Goal: Ask a question

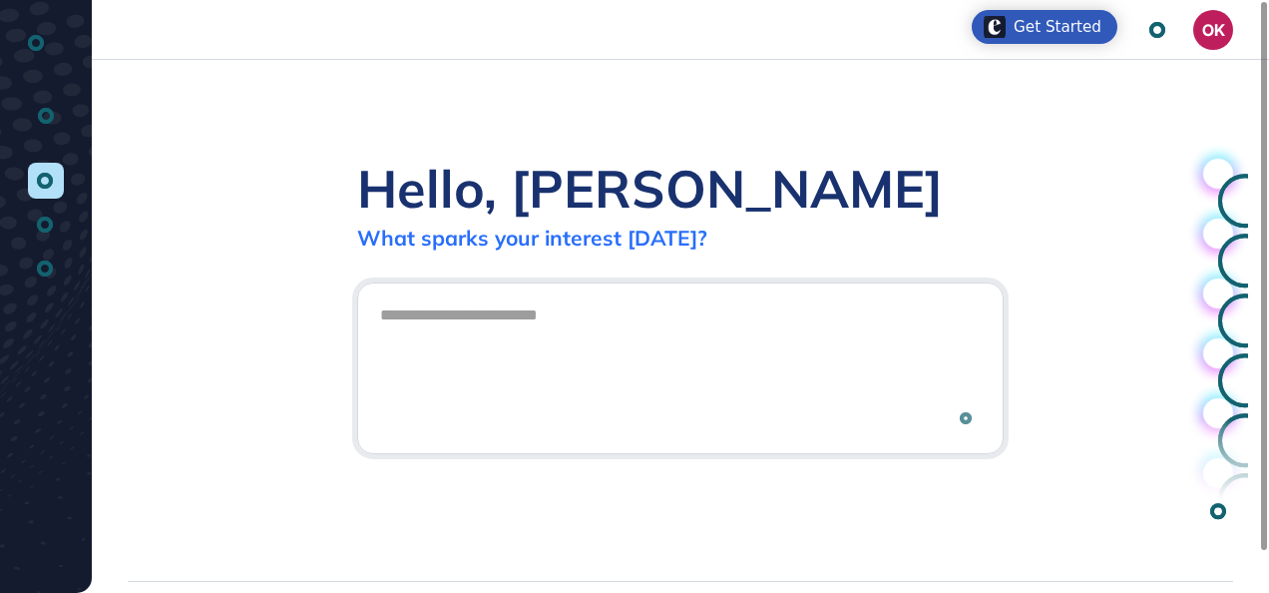
scroll to position [1, 1]
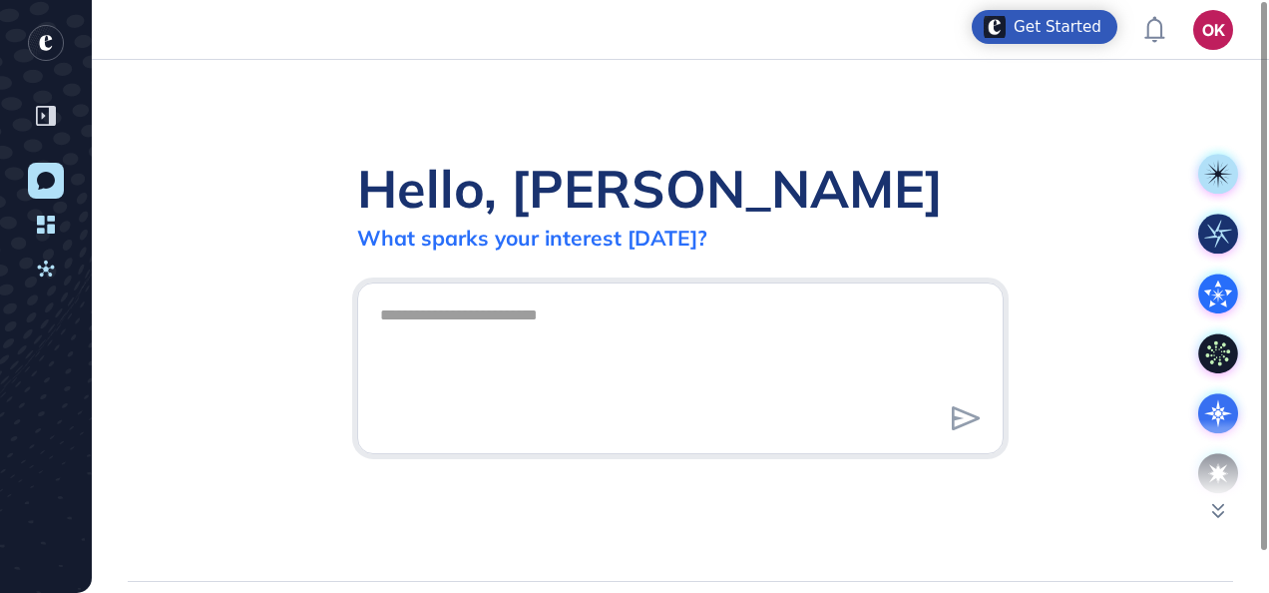
click at [441, 325] on textarea at bounding box center [680, 365] width 625 height 140
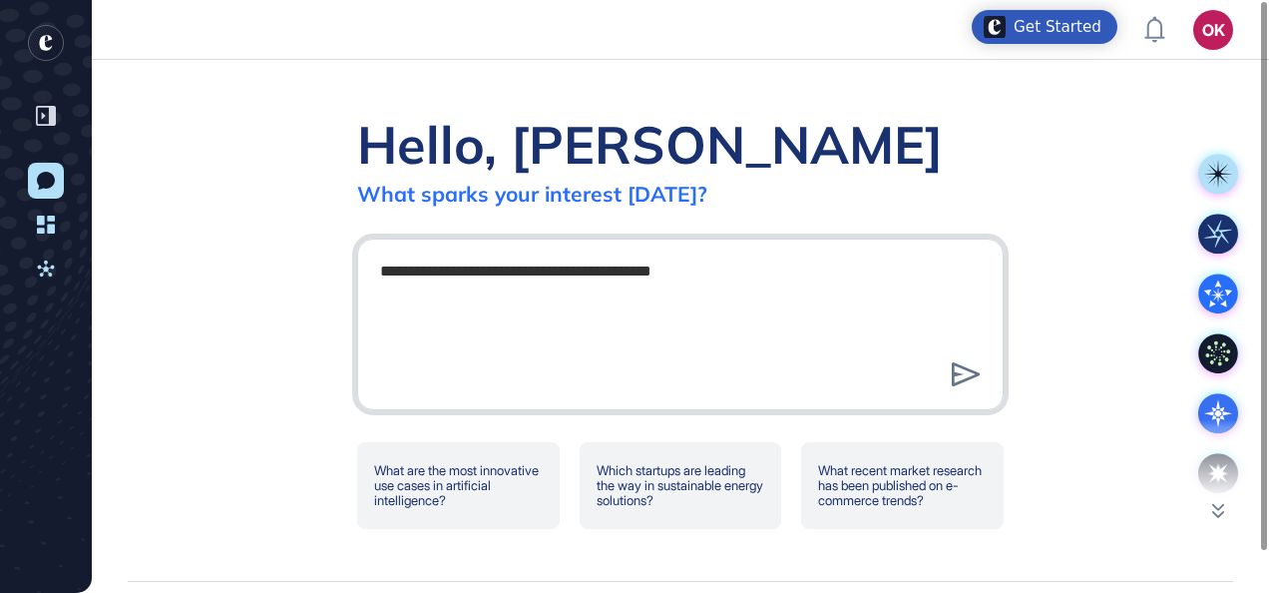
type textarea "**********"
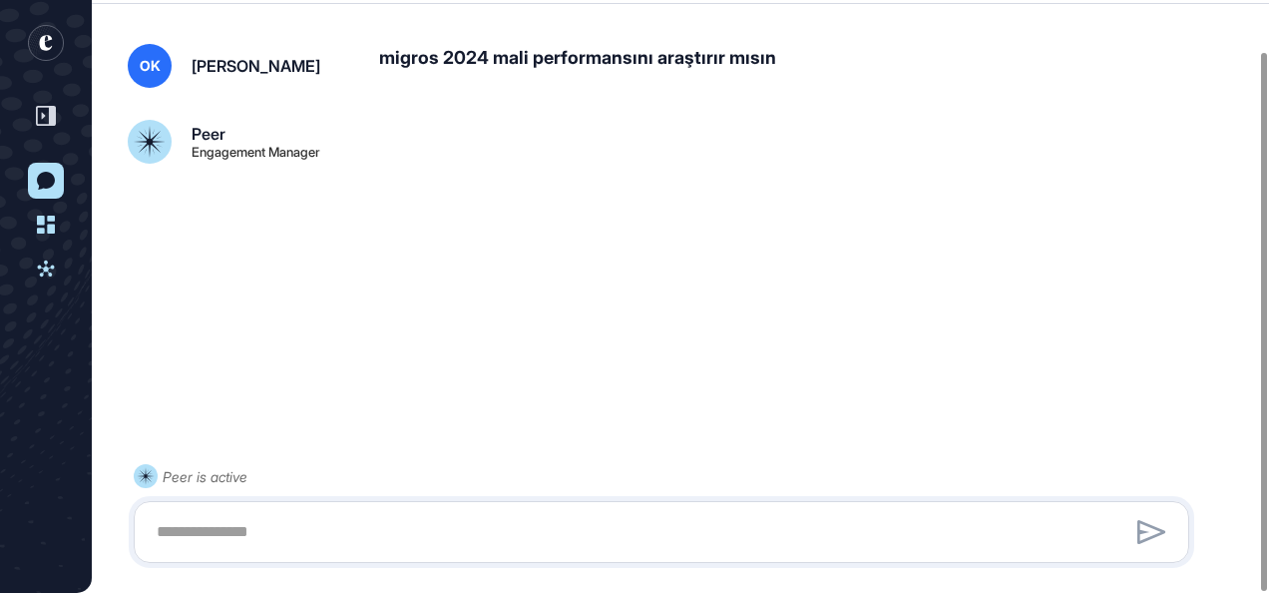
scroll to position [56, 0]
drag, startPoint x: 363, startPoint y: 128, endPoint x: 563, endPoint y: 293, distance: 259.3
click at [563, 288] on div "OK [PERSON_NAME] migros 2024 mali performansını araştırır mısın Peer Engagement…" at bounding box center [680, 271] width 1177 height 534
click at [571, 327] on div "OK [PERSON_NAME] migros 2024 mali performansını araştırır mısın Peer Engagement…" at bounding box center [680, 271] width 1177 height 534
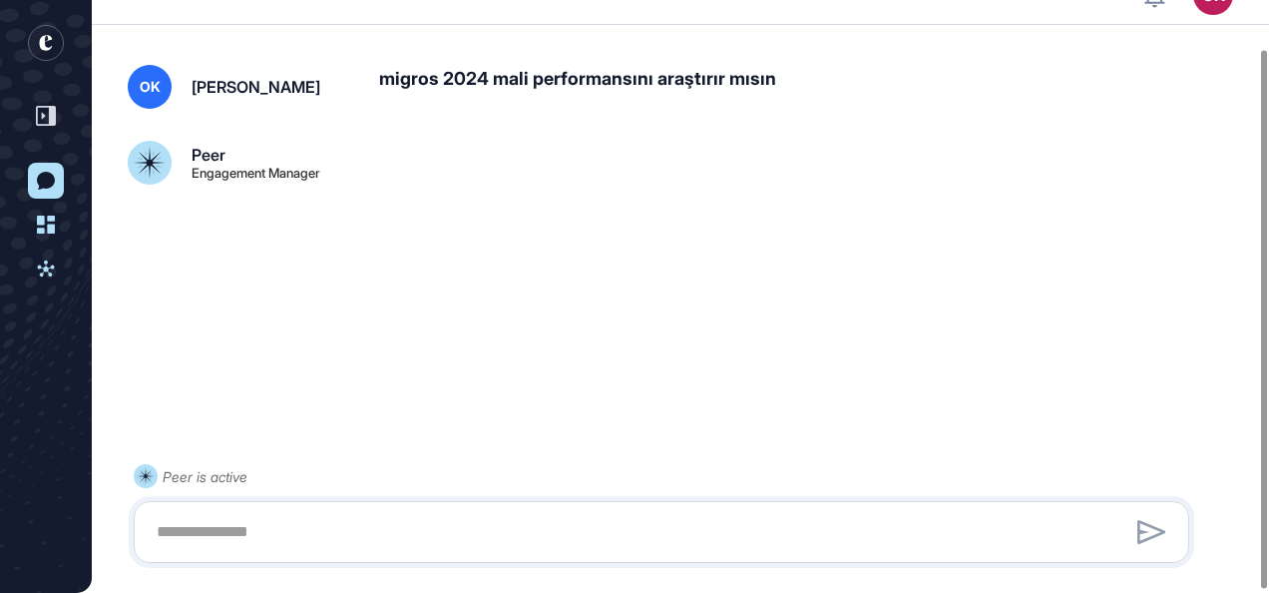
scroll to position [0, 0]
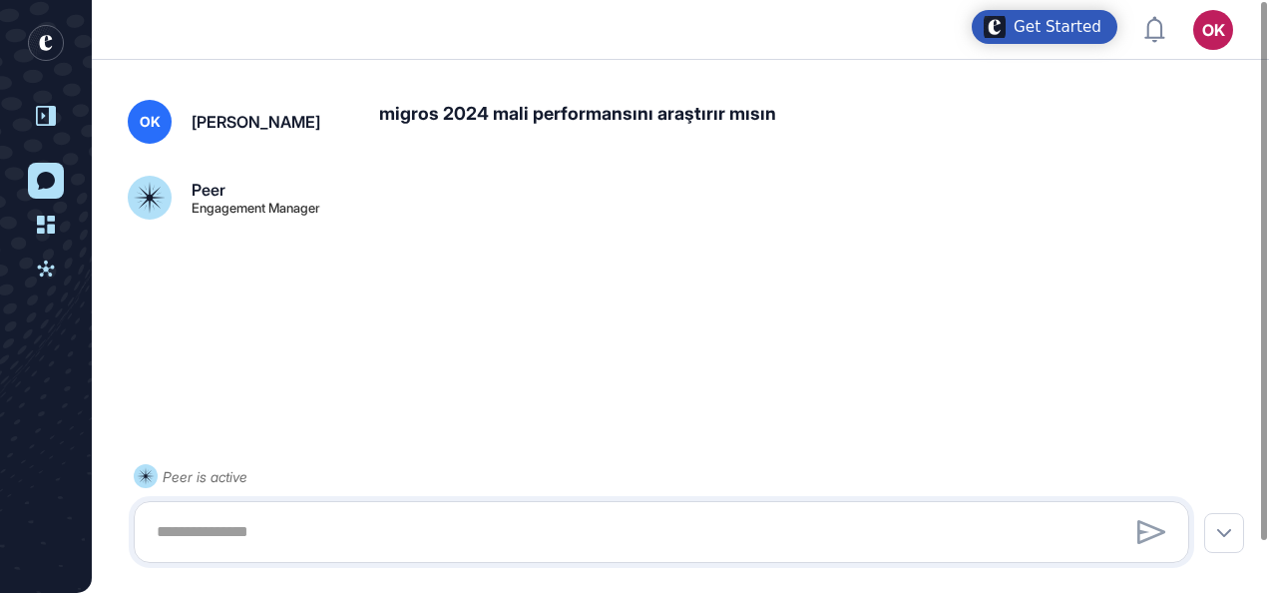
click at [52, 126] on div at bounding box center [46, 116] width 38 height 38
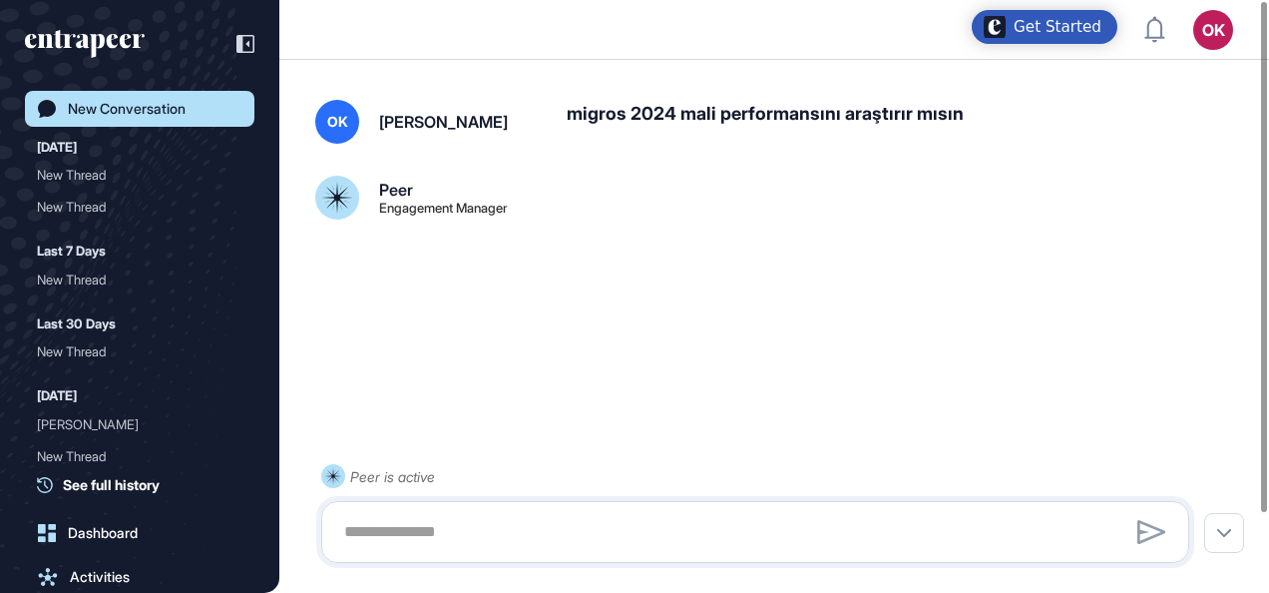
click at [416, 555] on div at bounding box center [755, 532] width 868 height 62
click at [397, 529] on textarea at bounding box center [755, 532] width 846 height 40
type textarea "******"
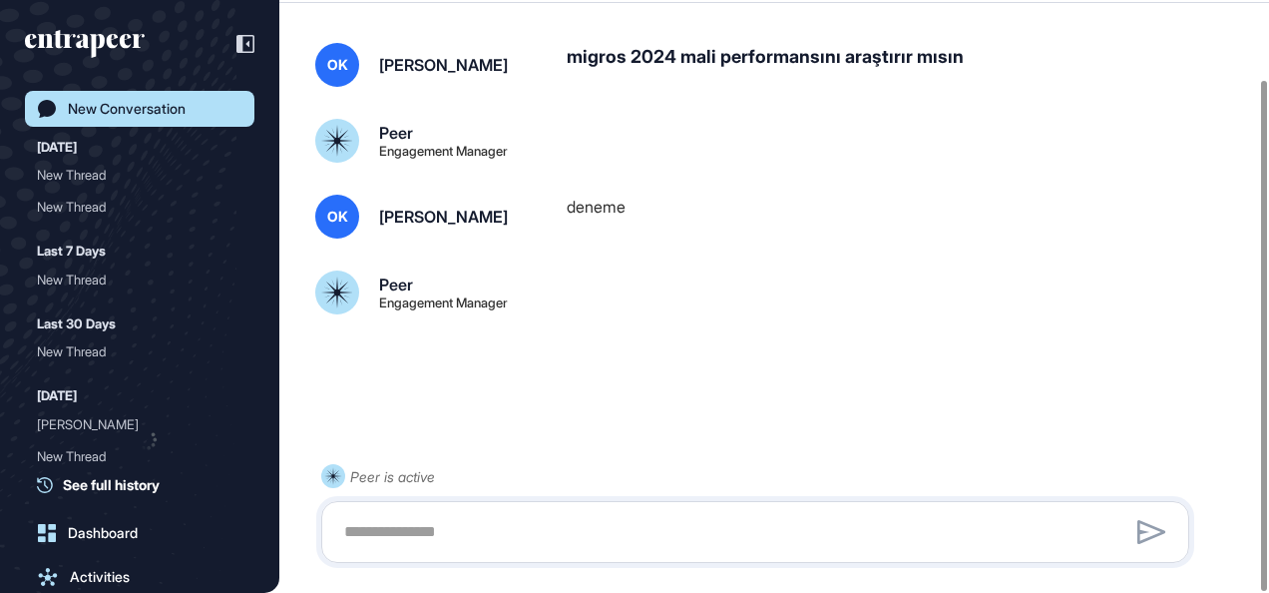
scroll to position [92, 0]
click at [545, 522] on textarea at bounding box center [755, 532] width 846 height 40
type textarea "**********"
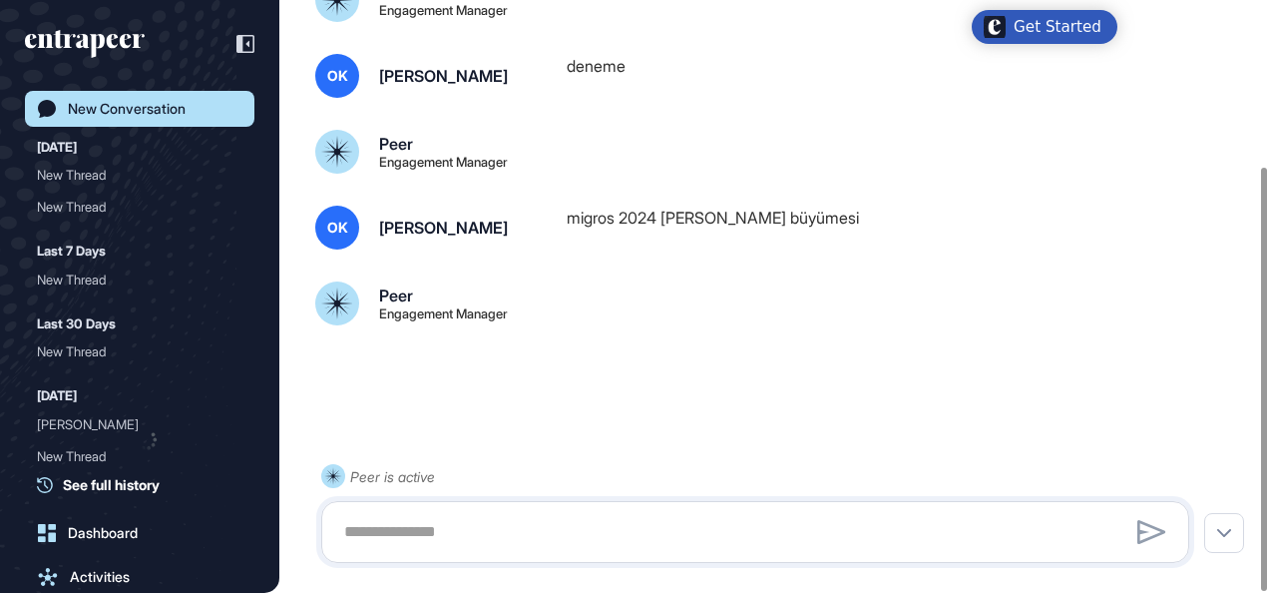
scroll to position [232, 0]
click at [499, 539] on textarea at bounding box center [755, 532] width 846 height 40
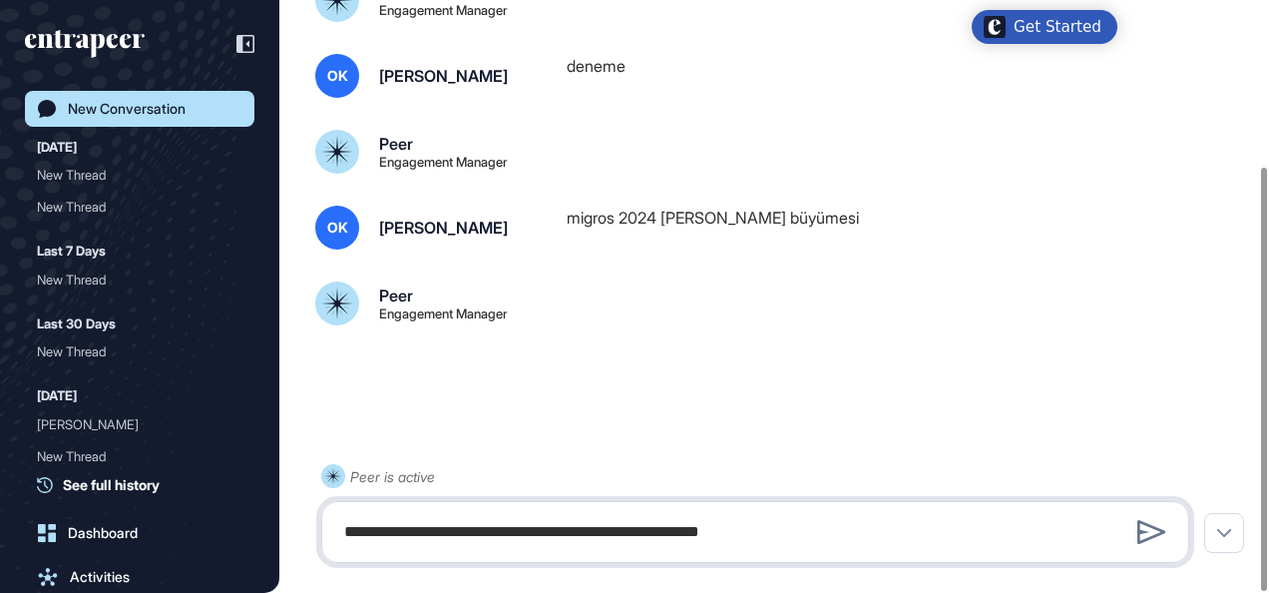
type textarea "**********"
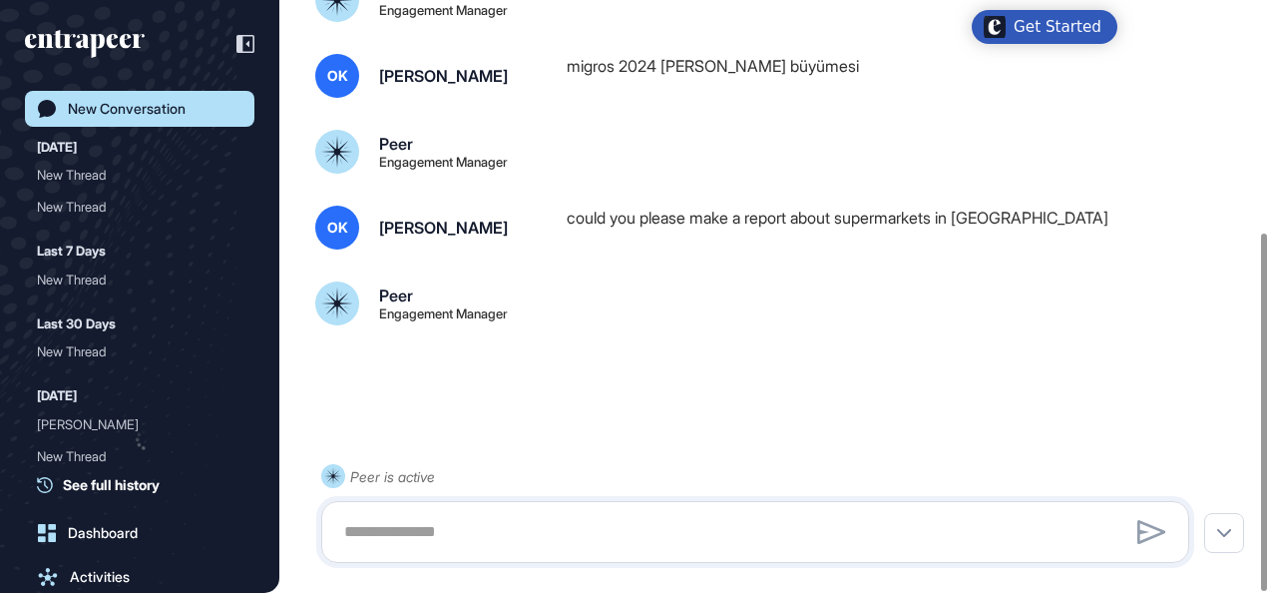
scroll to position [384, 0]
click at [488, 529] on textarea at bounding box center [755, 532] width 846 height 40
click at [188, 181] on div "New Thread" at bounding box center [132, 175] width 190 height 32
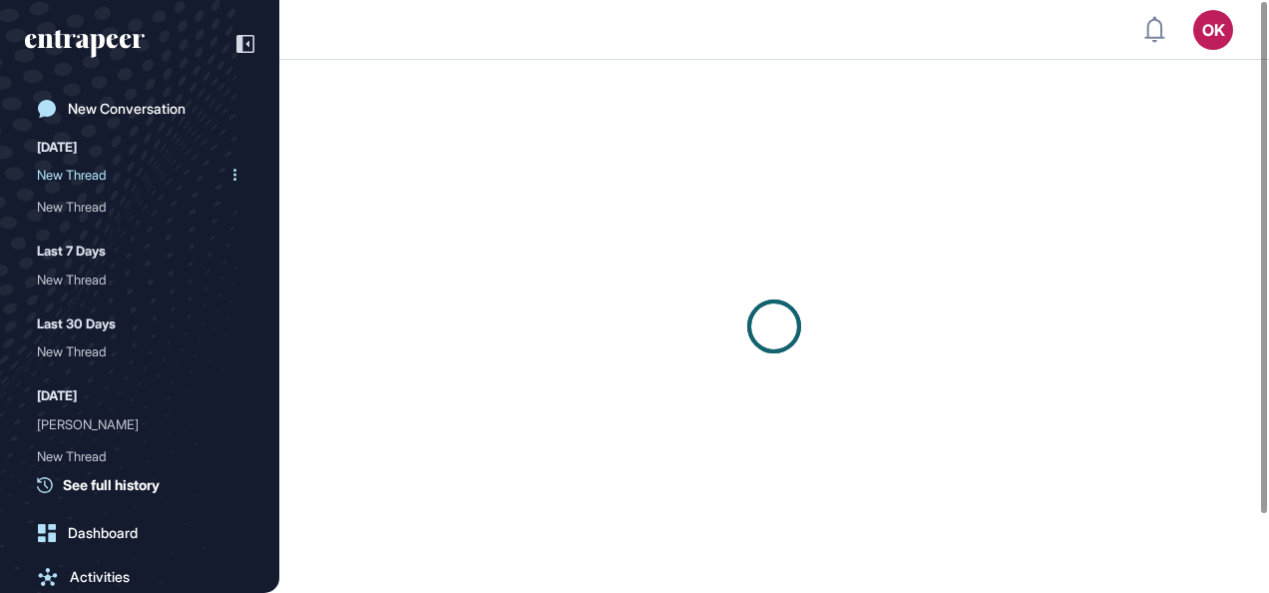
click at [233, 169] on icon at bounding box center [234, 175] width 3 height 12
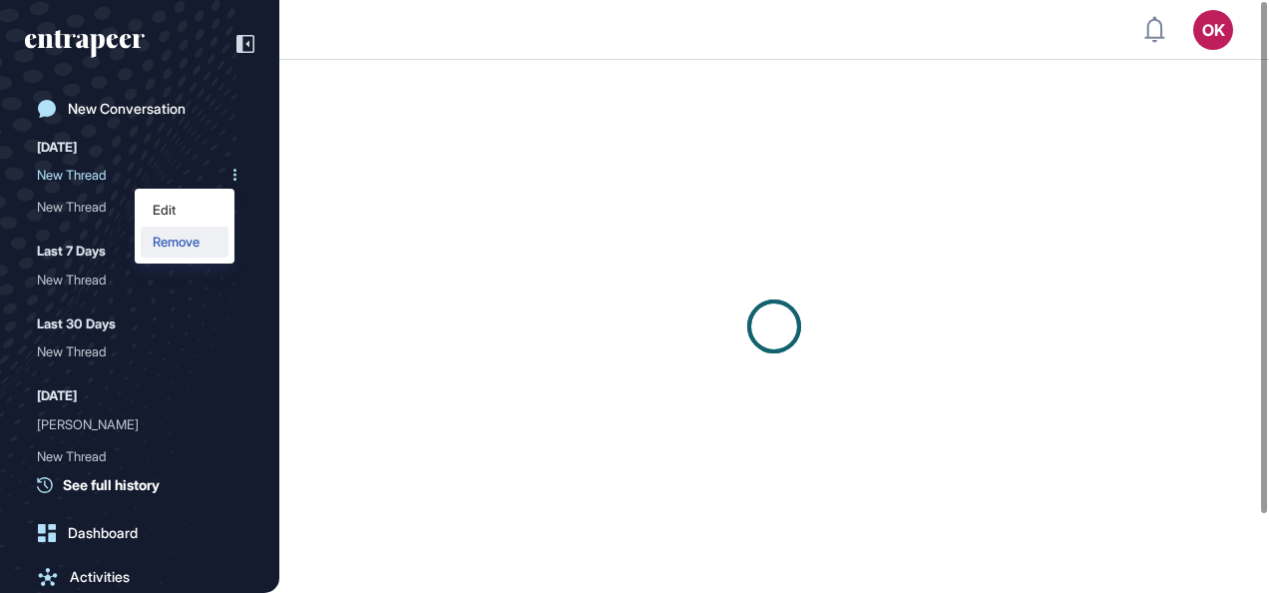
click at [214, 233] on div "Remove" at bounding box center [185, 242] width 88 height 31
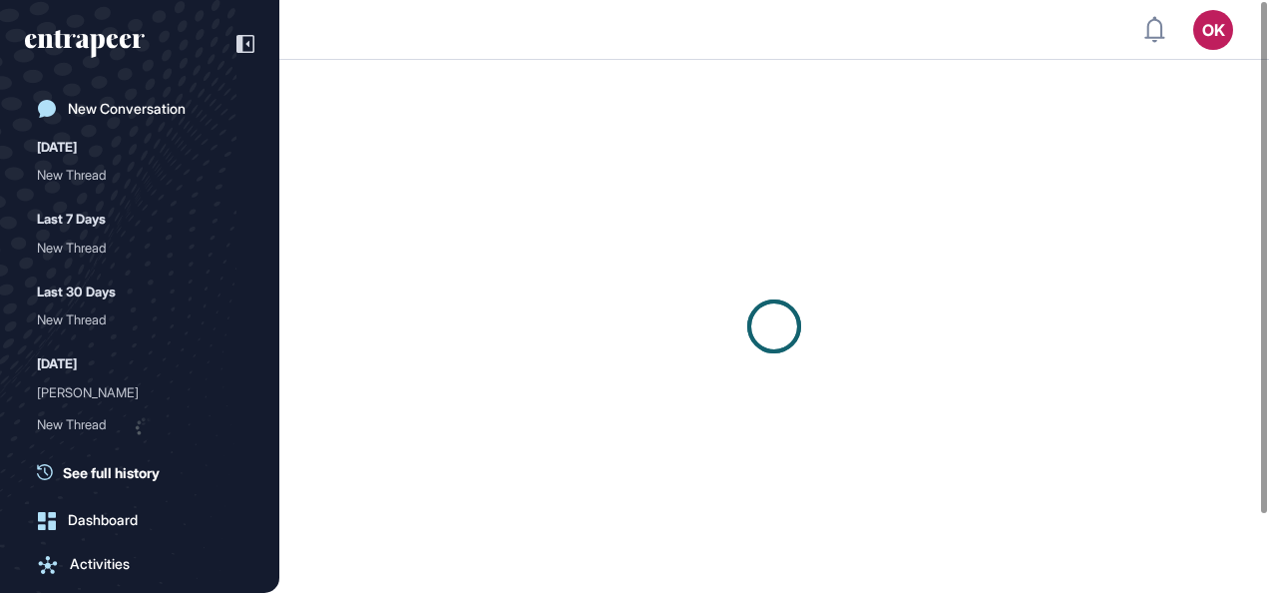
click at [116, 241] on div "[DATE] New Thread Last 7 Days New Thread Last 30 Days New Thread [DATE] [PERSON…" at bounding box center [139, 309] width 229 height 348
click at [167, 244] on div "New Thread" at bounding box center [132, 247] width 190 height 32
